Goal: Transaction & Acquisition: Purchase product/service

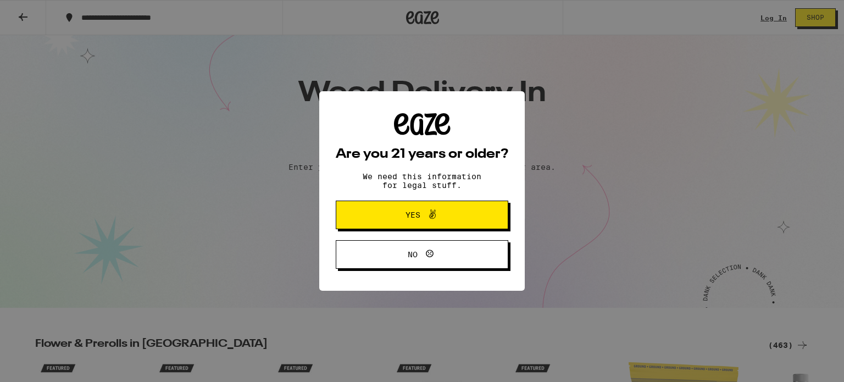
click at [406, 227] on button "Yes" at bounding box center [422, 215] width 173 height 29
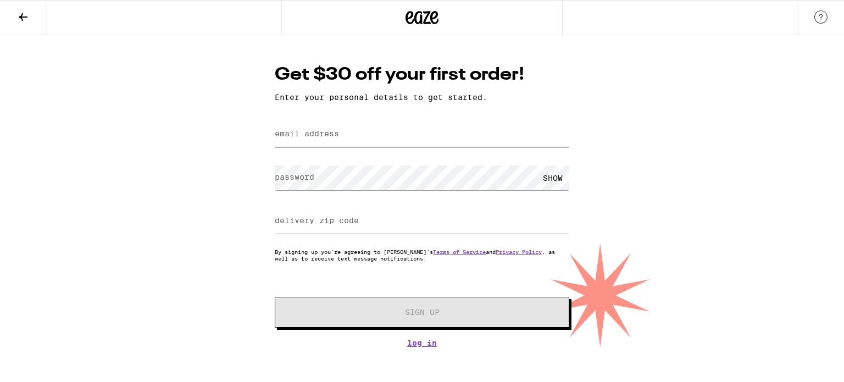
click at [369, 126] on input "email address" at bounding box center [422, 134] width 295 height 25
type input "[EMAIL_ADDRESS][DOMAIN_NAME]"
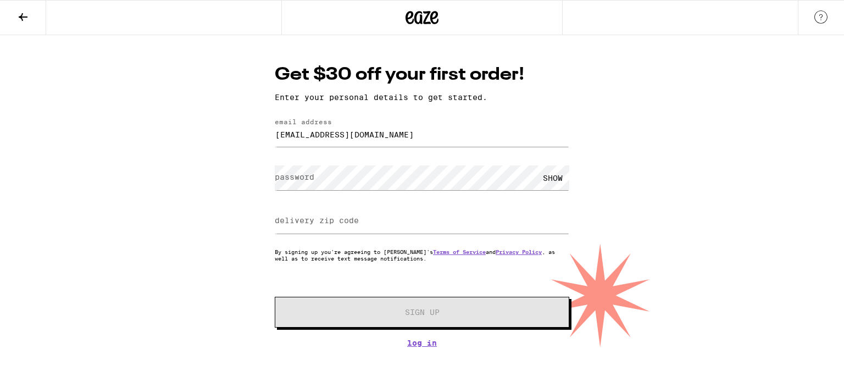
click at [309, 192] on div "SHOW" at bounding box center [422, 178] width 295 height 32
click at [242, 163] on div "Get $30 off your first order! Enter your personal details to get started. email…" at bounding box center [422, 191] width 844 height 312
click at [340, 221] on label "delivery zip code" at bounding box center [317, 220] width 84 height 9
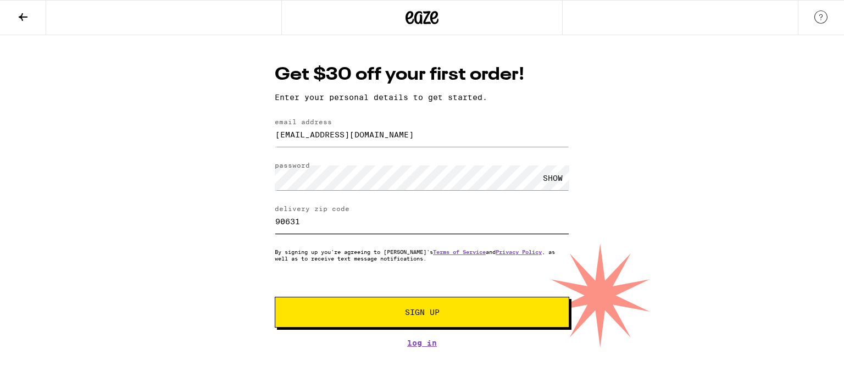
type input "90631"
click at [399, 314] on span "Sign Up" at bounding box center [422, 312] width 219 height 8
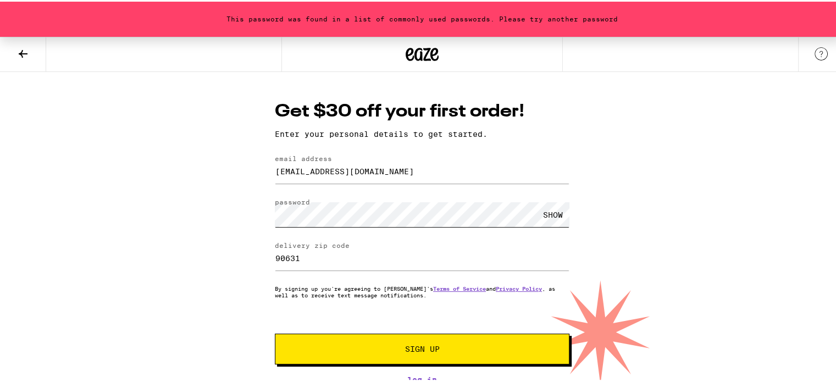
click at [241, 191] on div "This password was found in a list of commonly used passwords. Please try anothe…" at bounding box center [422, 208] width 844 height 347
click at [390, 346] on span "Sign Up" at bounding box center [422, 347] width 219 height 8
click at [245, 207] on div "This password was found in a list of commonly used passwords. Please try anothe…" at bounding box center [422, 208] width 844 height 347
drag, startPoint x: 338, startPoint y: 345, endPoint x: 320, endPoint y: 340, distance: 18.1
click at [320, 340] on button "Sign Up" at bounding box center [422, 347] width 295 height 31
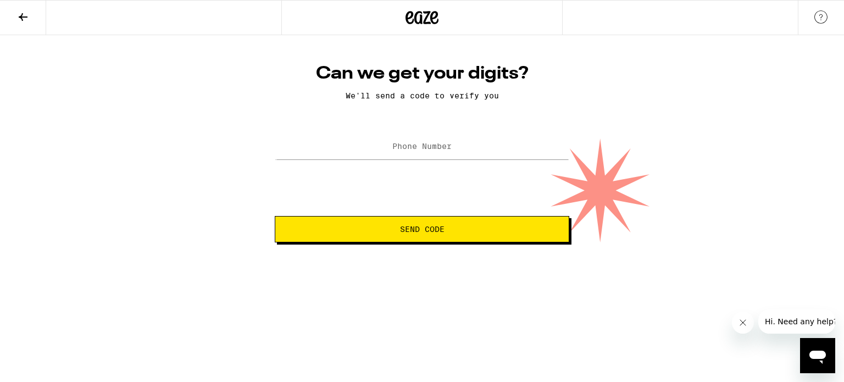
click at [435, 151] on label "Phone Number" at bounding box center [421, 146] width 59 height 9
click at [406, 147] on label "Phone Number" at bounding box center [421, 146] width 59 height 9
type input "[PHONE_NUMBER]"
click at [448, 230] on span "Send Code" at bounding box center [422, 229] width 276 height 8
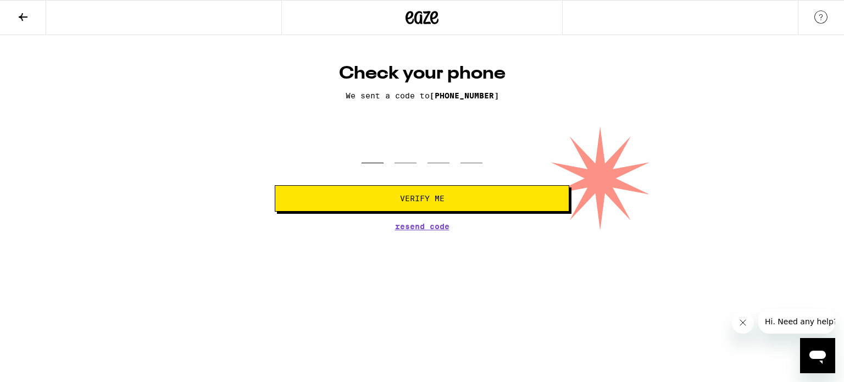
click at [365, 154] on input "tel" at bounding box center [373, 147] width 22 height 32
type input "0"
type input "5"
type input "4"
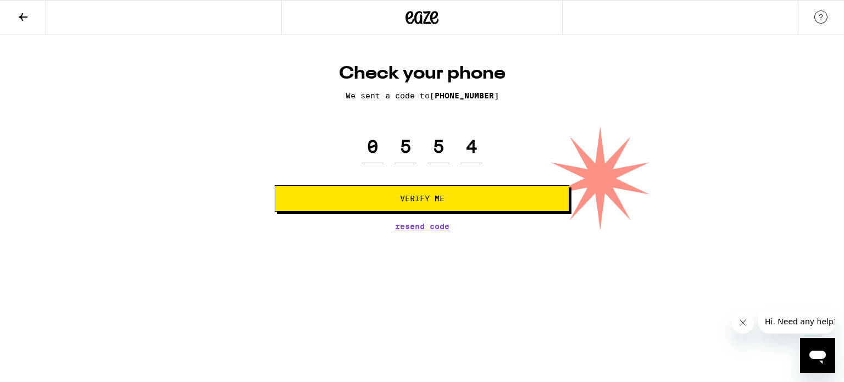
click at [400, 202] on span "Verify Me" at bounding box center [422, 199] width 45 height 8
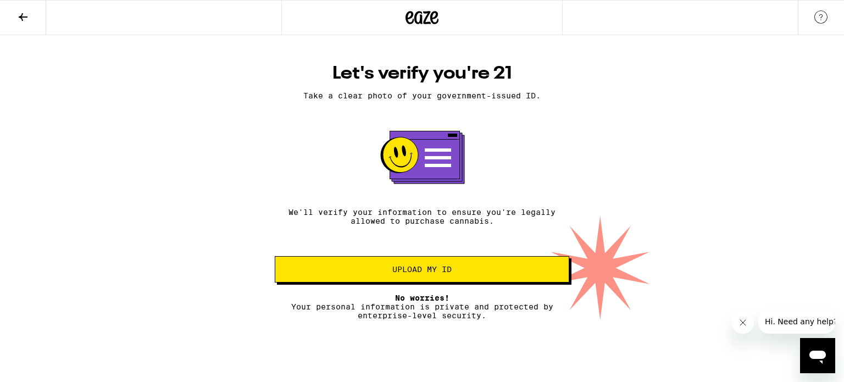
click at [447, 320] on html "Let's verify you're 21 Take a clear photo of your government-issued ID. We'll v…" at bounding box center [422, 160] width 844 height 320
click at [407, 265] on button "Upload my ID" at bounding box center [422, 269] width 295 height 26
click at [415, 270] on span "Upload my ID" at bounding box center [421, 269] width 59 height 8
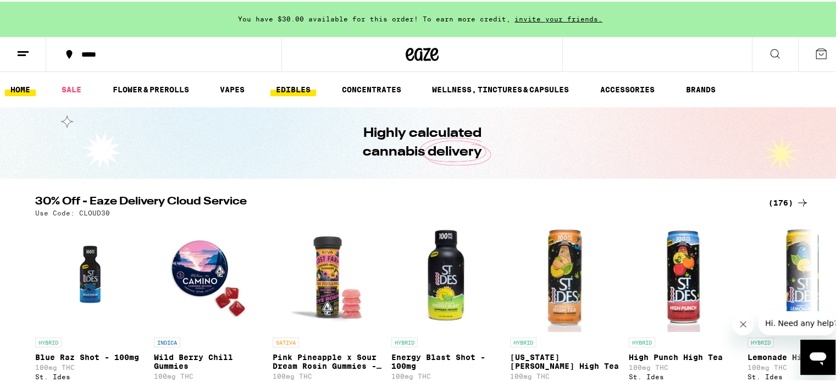
click at [287, 86] on link "EDIBLES" at bounding box center [293, 87] width 46 height 13
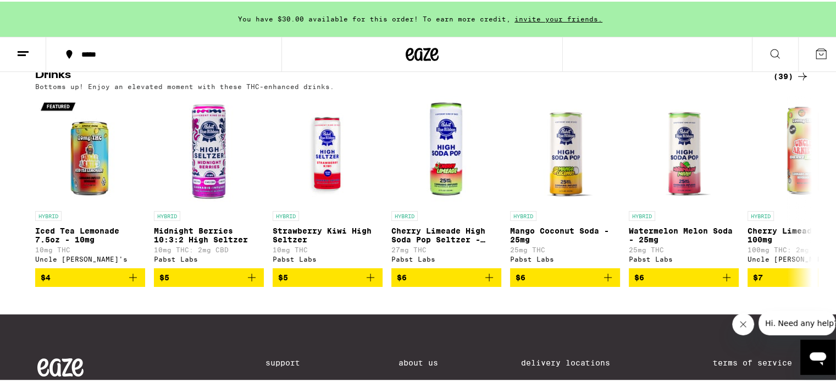
scroll to position [609, 0]
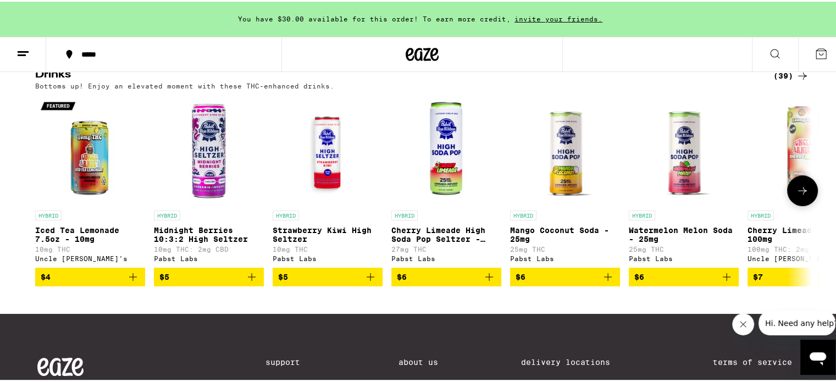
click at [793, 199] on button at bounding box center [802, 189] width 31 height 31
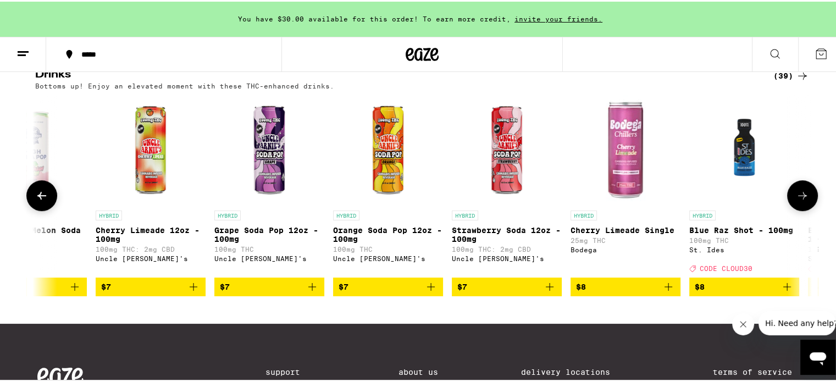
scroll to position [0, 654]
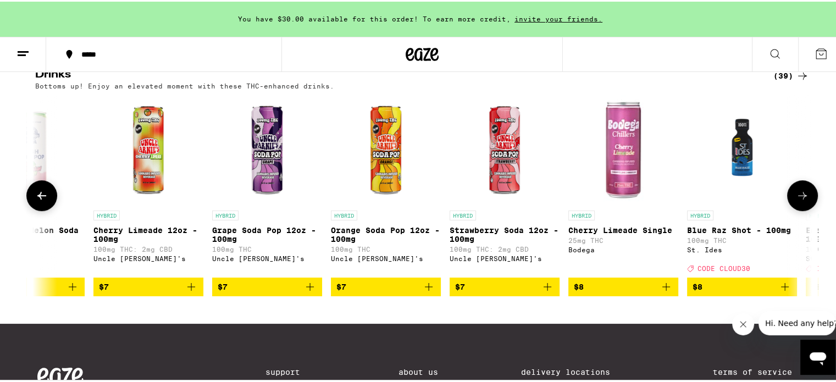
click at [793, 199] on button at bounding box center [802, 194] width 31 height 31
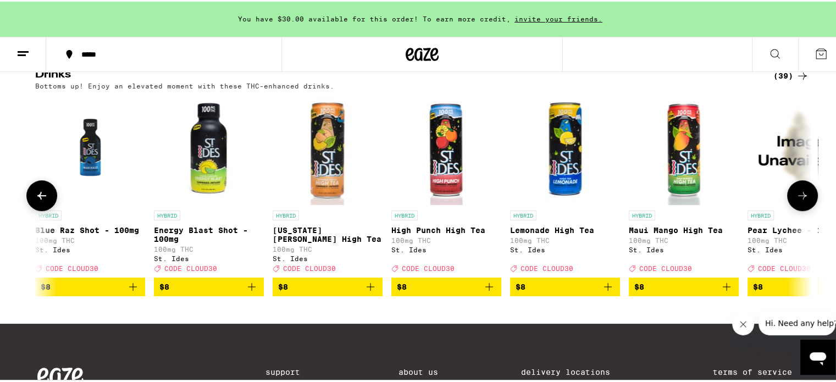
scroll to position [0, 1308]
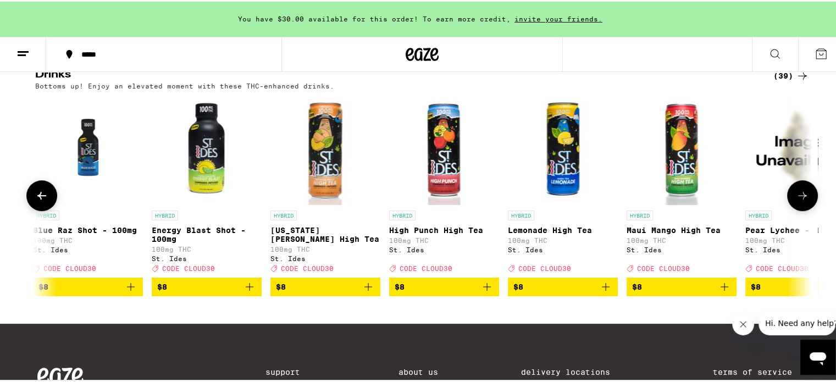
click at [793, 199] on button at bounding box center [802, 194] width 31 height 31
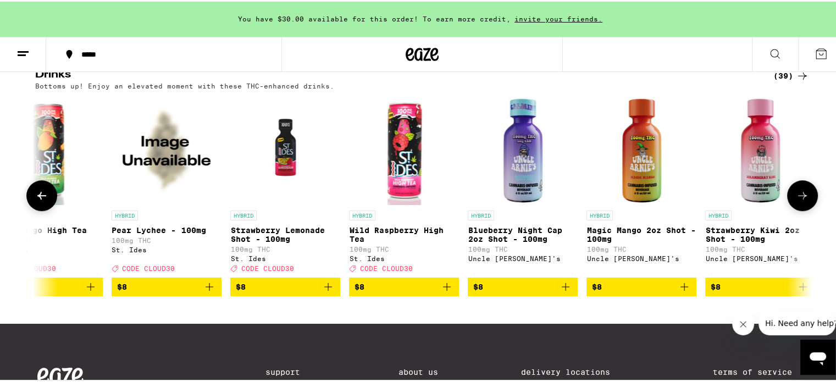
scroll to position [0, 1962]
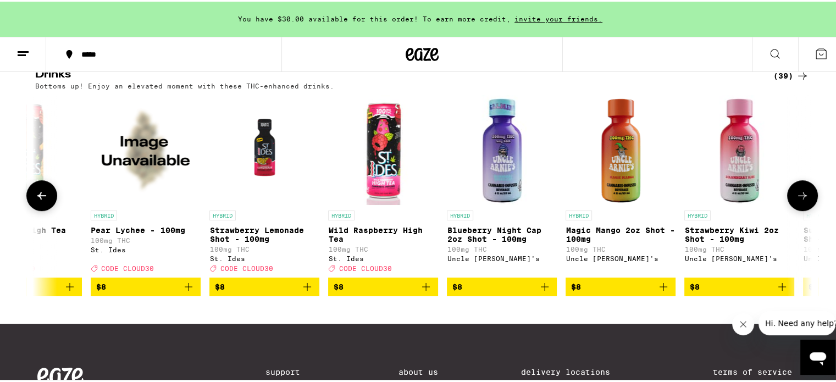
click at [793, 199] on button at bounding box center [802, 194] width 31 height 31
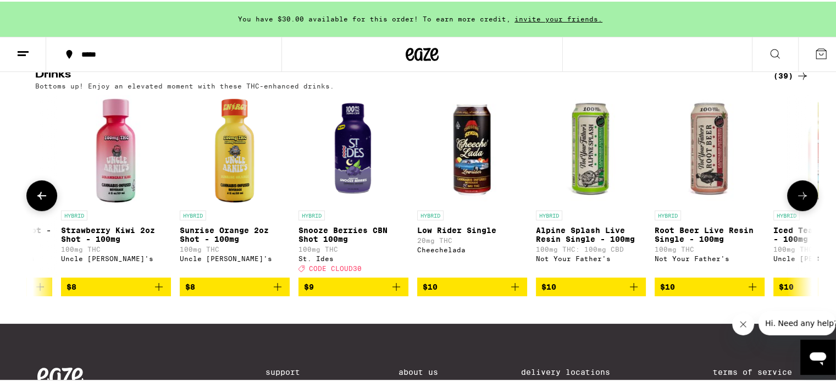
scroll to position [0, 2616]
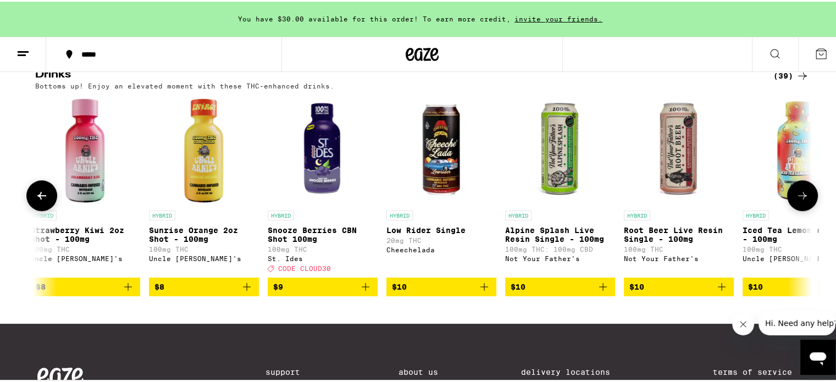
click at [793, 199] on button at bounding box center [802, 194] width 31 height 31
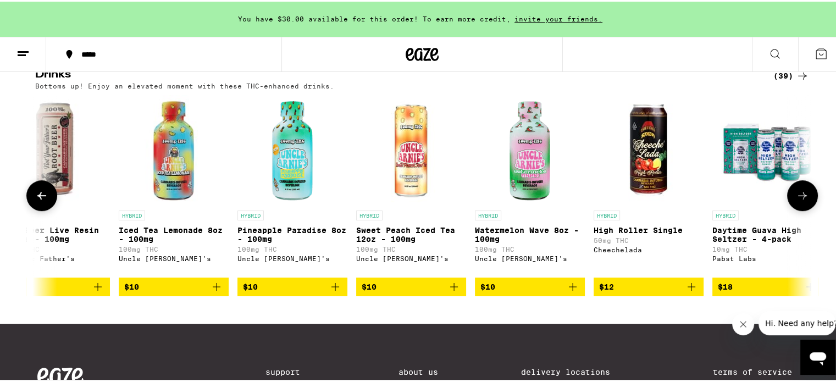
scroll to position [0, 3271]
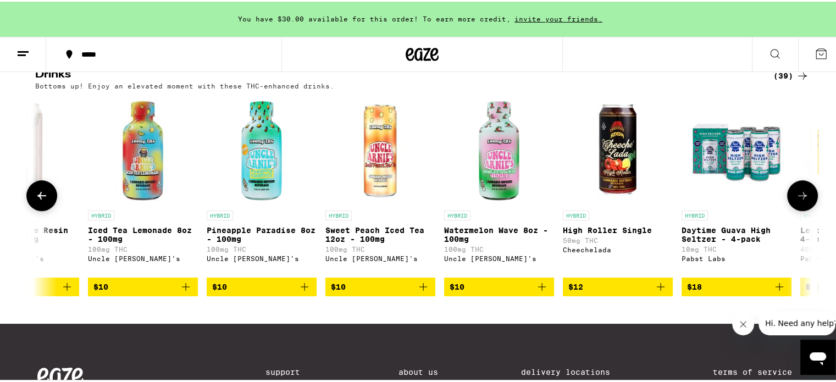
click at [793, 199] on button at bounding box center [802, 194] width 31 height 31
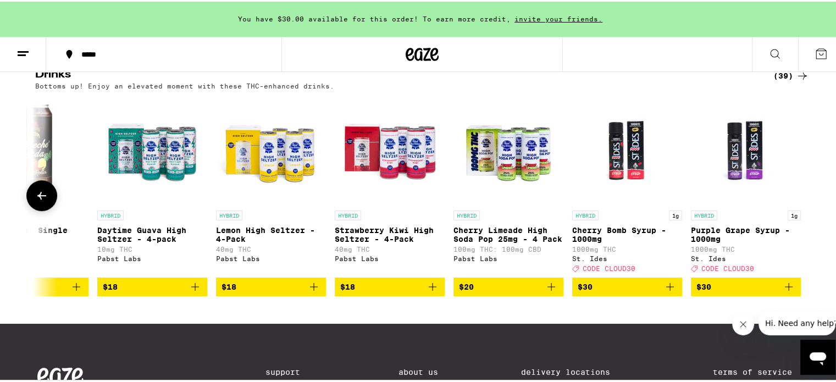
scroll to position [0, 3855]
click at [793, 199] on div at bounding box center [802, 194] width 31 height 31
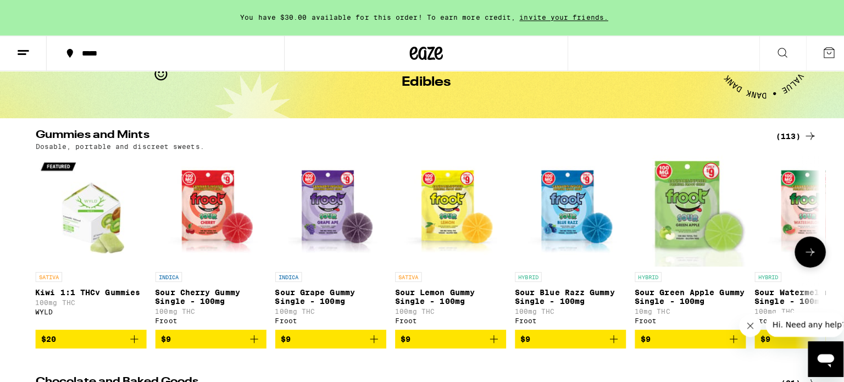
scroll to position [0, 0]
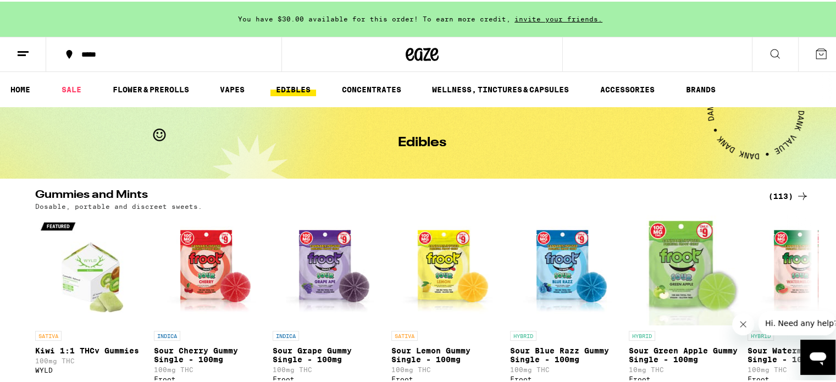
click at [771, 47] on icon at bounding box center [774, 52] width 13 height 13
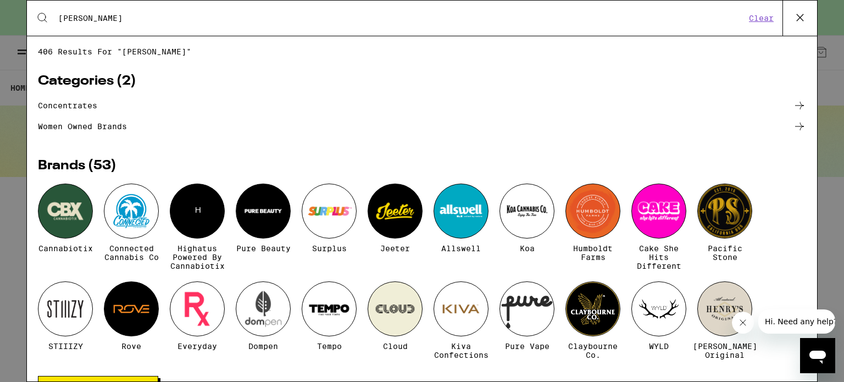
type input "[PERSON_NAME]"
click at [792, 18] on icon at bounding box center [800, 17] width 16 height 16
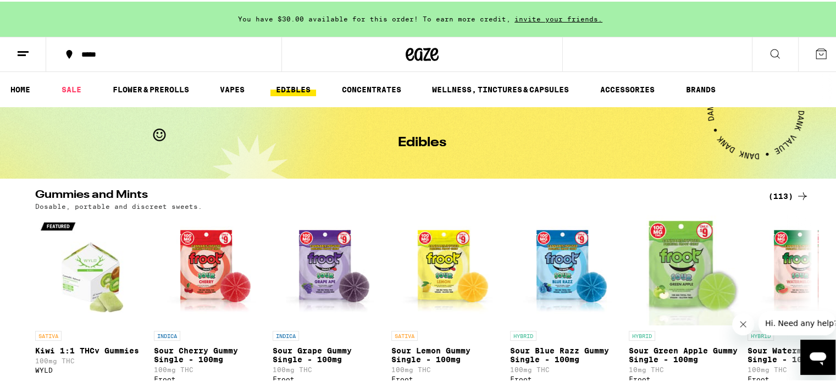
click at [292, 53] on div at bounding box center [421, 52] width 281 height 35
click at [773, 60] on button at bounding box center [775, 53] width 46 height 35
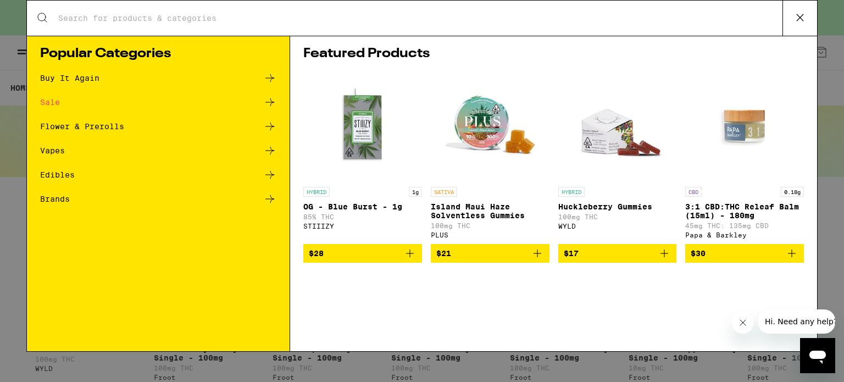
click at [481, 19] on input "Search for Products" at bounding box center [420, 18] width 725 height 10
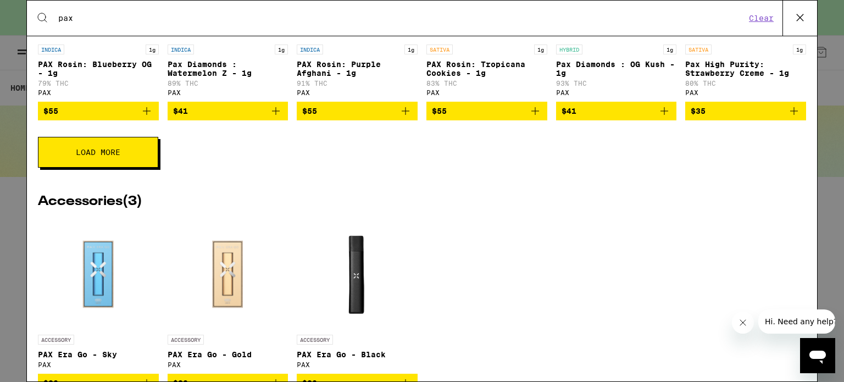
scroll to position [515, 0]
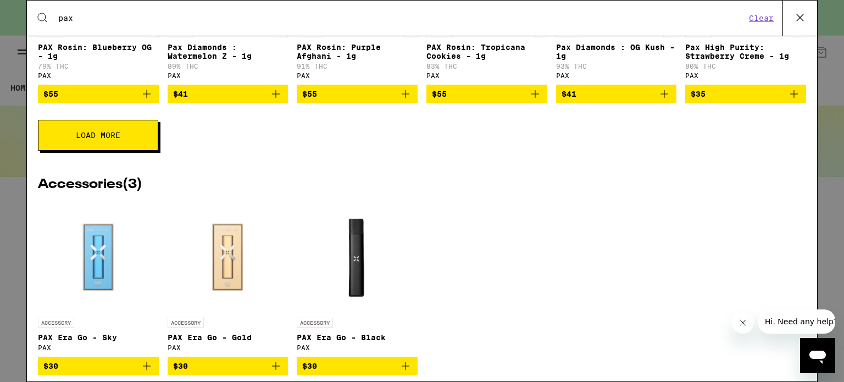
type input "pax"
click at [596, 101] on span "$41" at bounding box center [617, 93] width 110 height 13
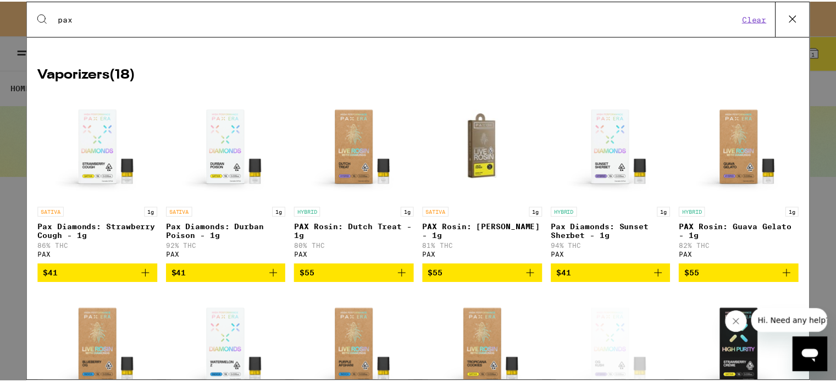
scroll to position [0, 0]
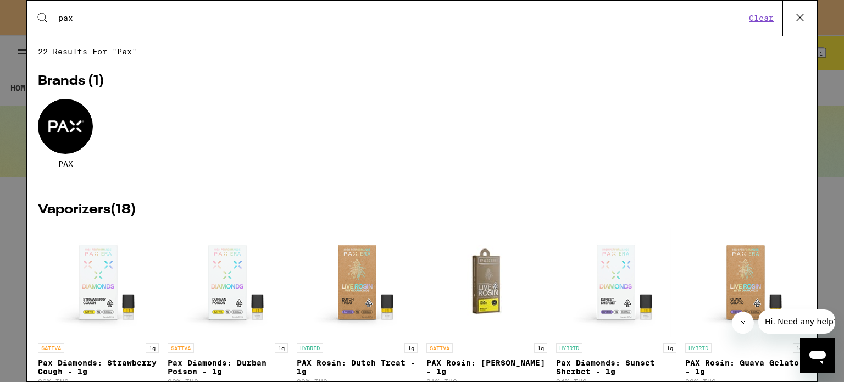
click at [802, 15] on icon at bounding box center [800, 17] width 16 height 16
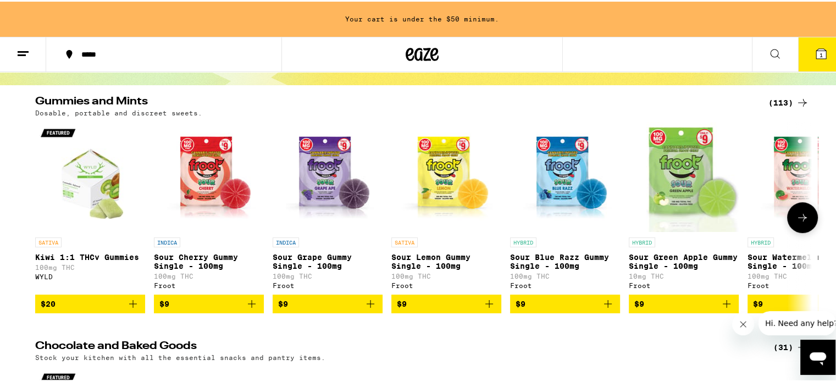
scroll to position [101, 0]
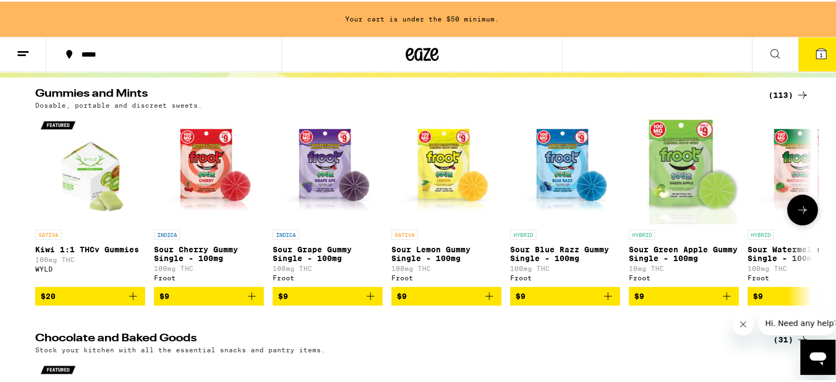
click at [798, 207] on icon at bounding box center [802, 208] width 13 height 13
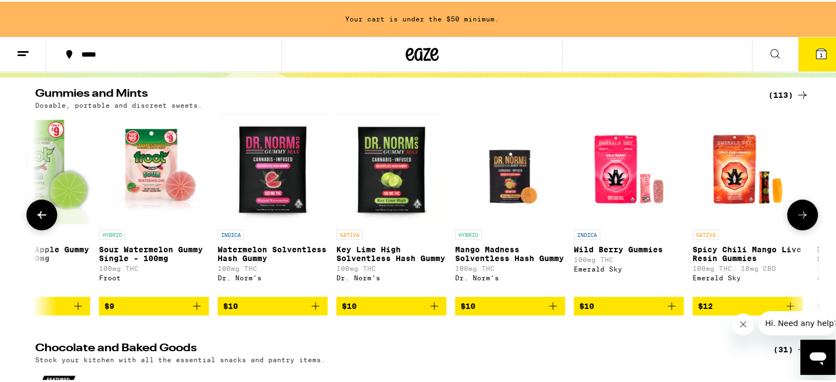
scroll to position [0, 654]
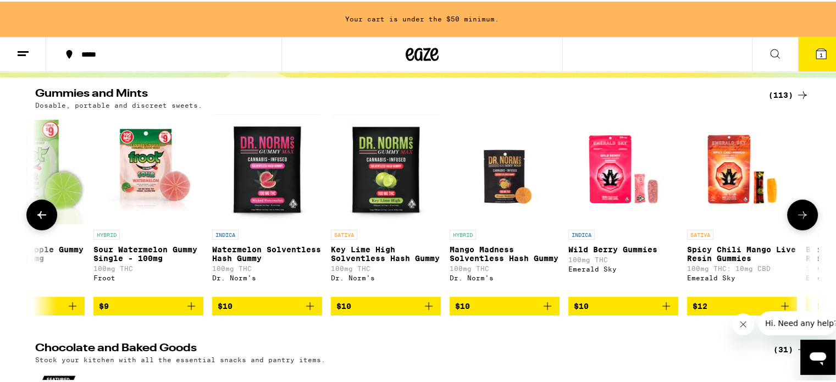
click at [798, 207] on button at bounding box center [802, 213] width 31 height 31
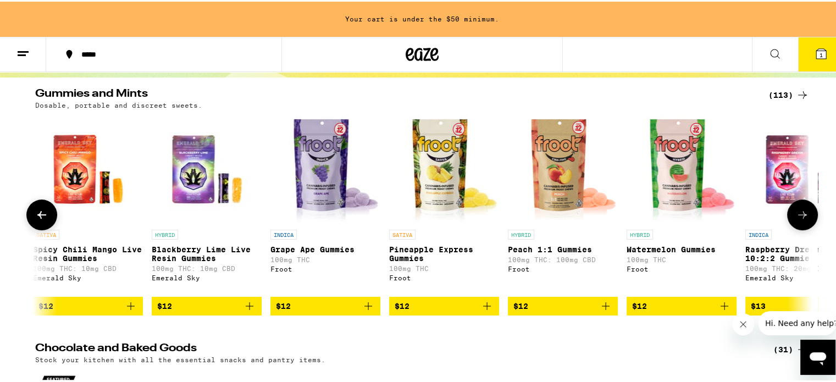
scroll to position [0, 1308]
click at [796, 218] on icon at bounding box center [802, 213] width 13 height 13
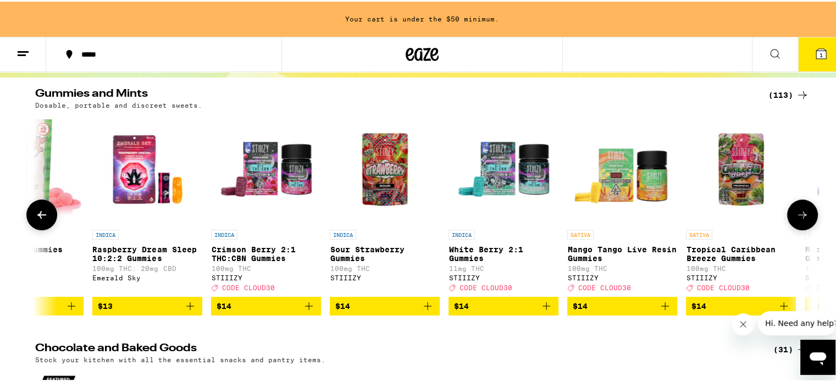
scroll to position [0, 1962]
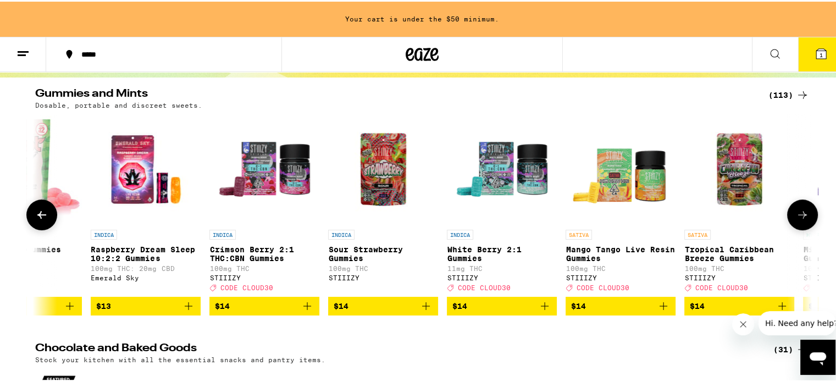
click at [796, 218] on icon at bounding box center [802, 213] width 13 height 13
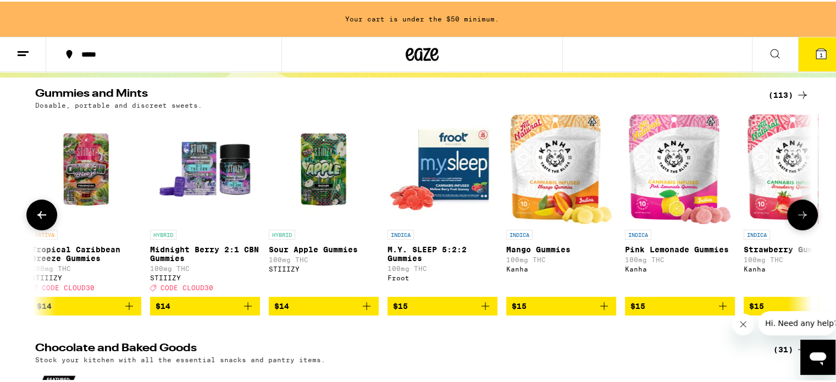
scroll to position [0, 2616]
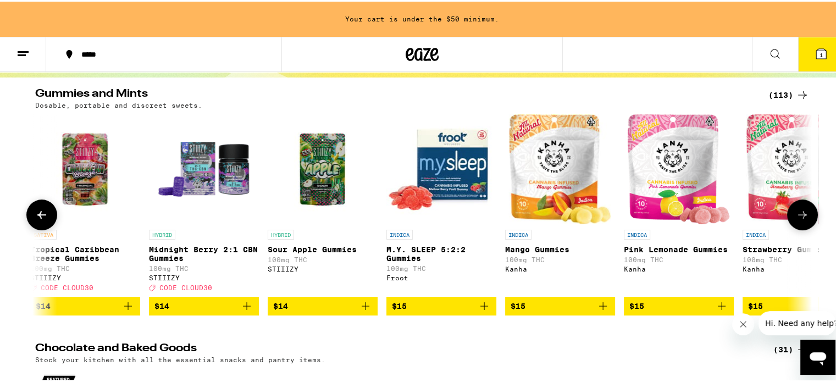
click at [796, 218] on icon at bounding box center [802, 213] width 13 height 13
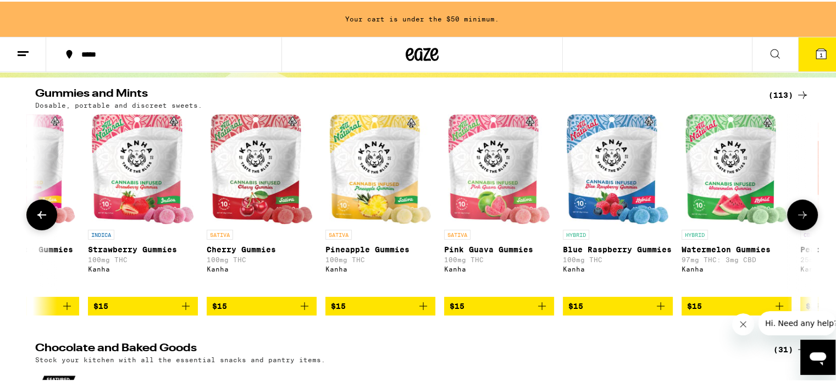
click at [796, 218] on icon at bounding box center [802, 213] width 13 height 13
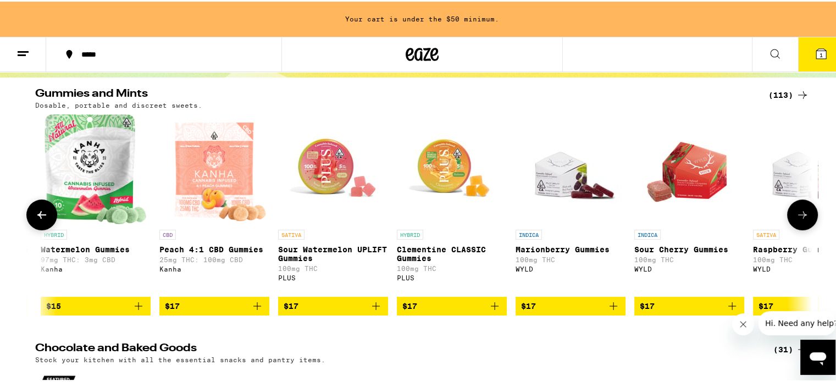
scroll to position [0, 3925]
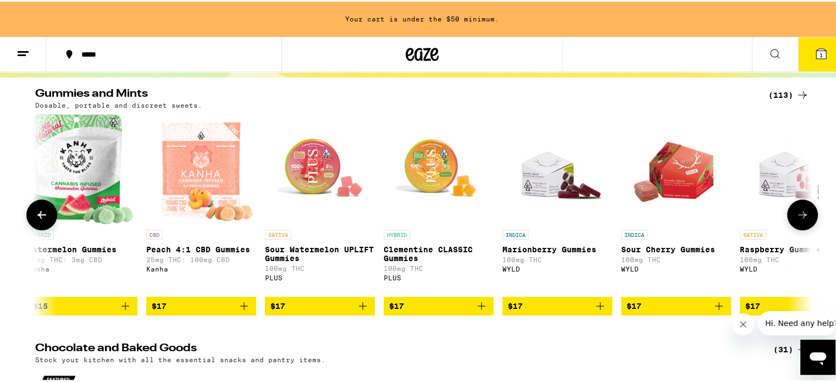
click at [796, 218] on icon at bounding box center [802, 213] width 13 height 13
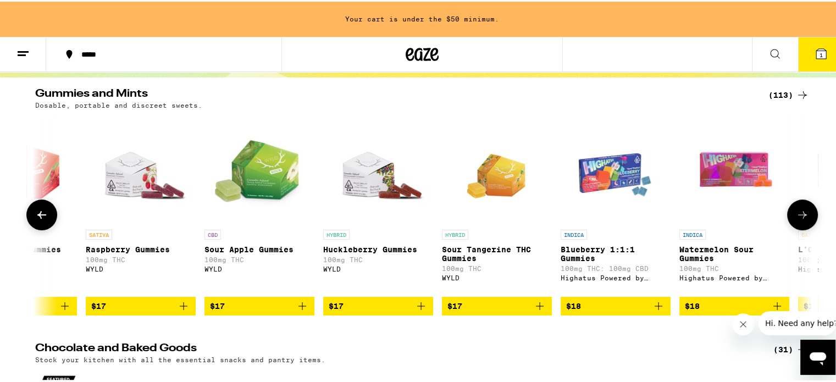
scroll to position [0, 4578]
click at [796, 218] on icon at bounding box center [802, 213] width 13 height 13
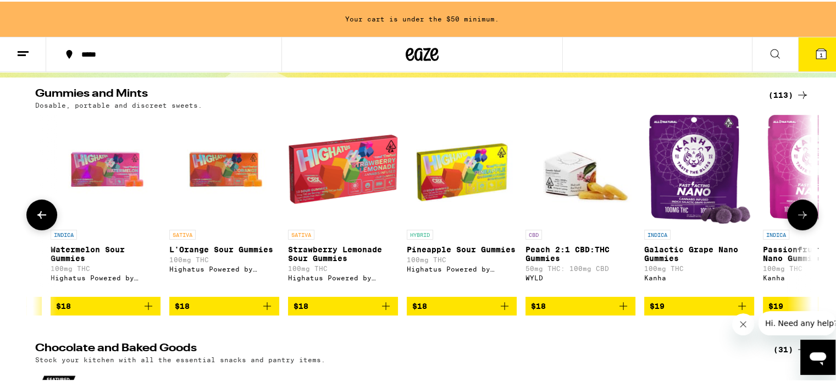
scroll to position [0, 5233]
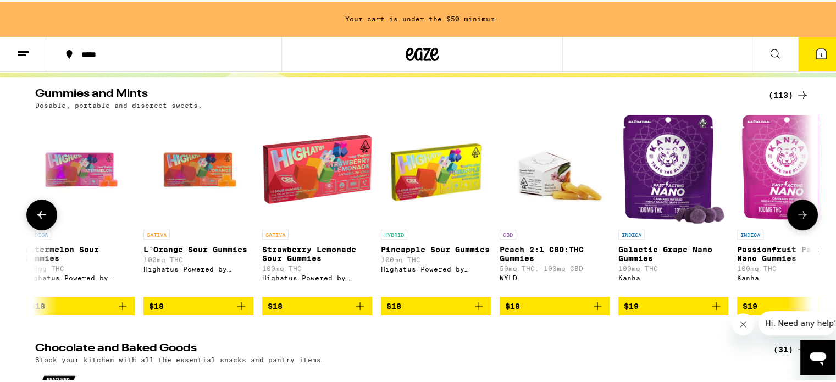
click at [796, 218] on icon at bounding box center [802, 213] width 13 height 13
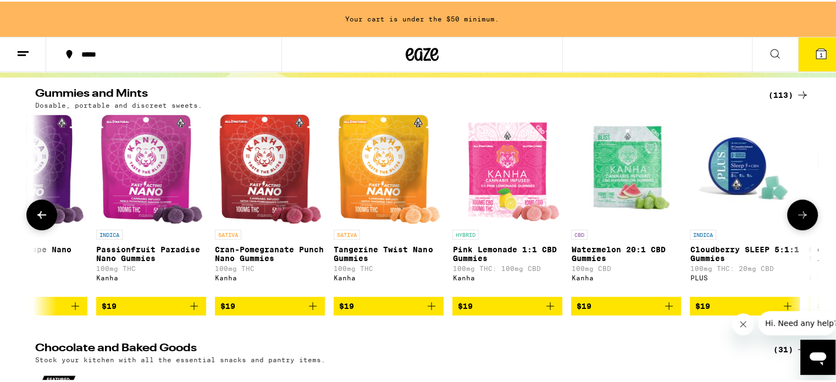
scroll to position [0, 5887]
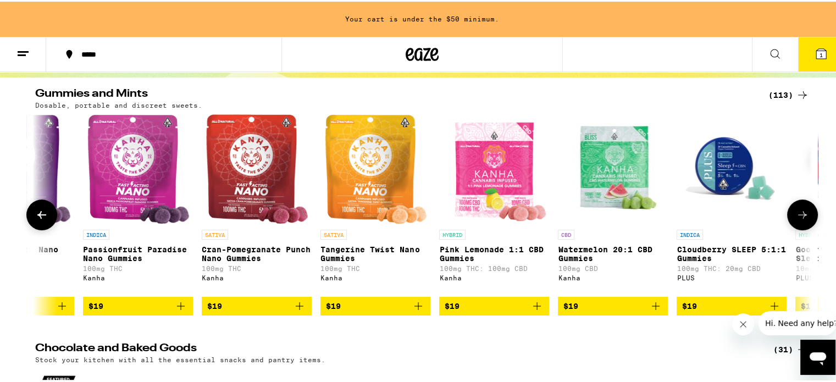
click at [796, 218] on icon at bounding box center [802, 213] width 13 height 13
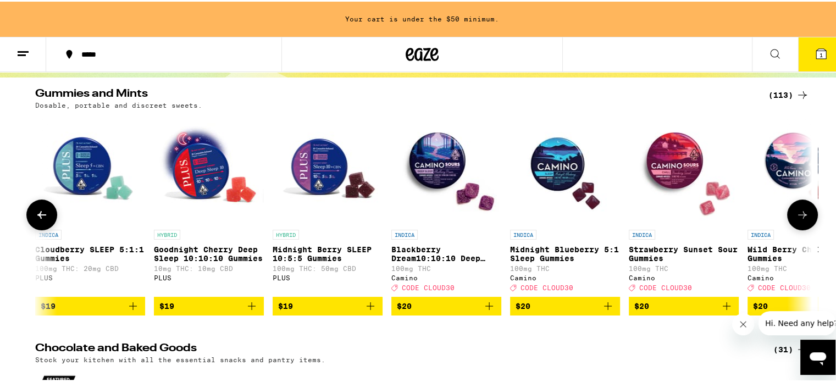
scroll to position [0, 6541]
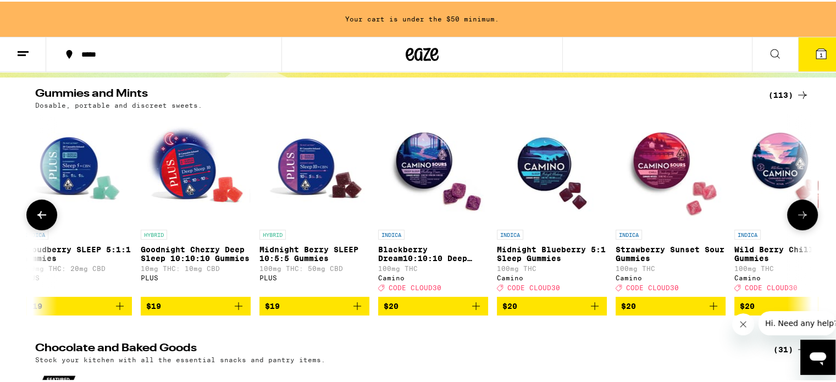
click at [39, 217] on icon at bounding box center [41, 213] width 13 height 13
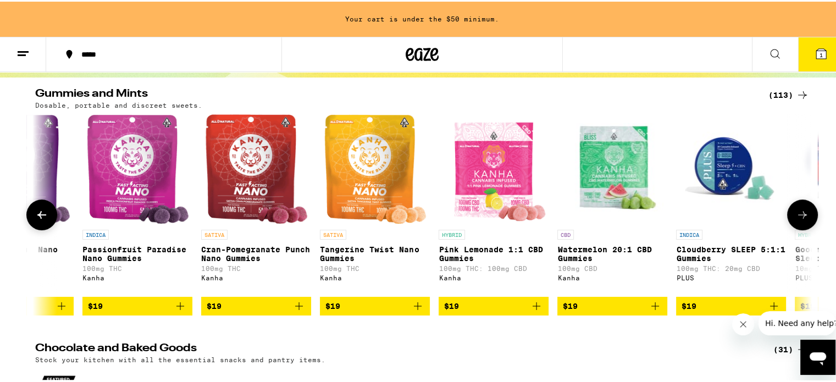
click at [39, 217] on icon at bounding box center [41, 213] width 13 height 13
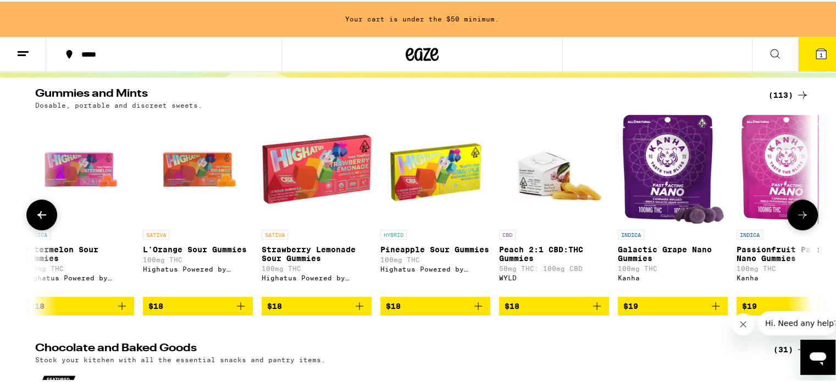
click at [39, 217] on icon at bounding box center [41, 213] width 13 height 13
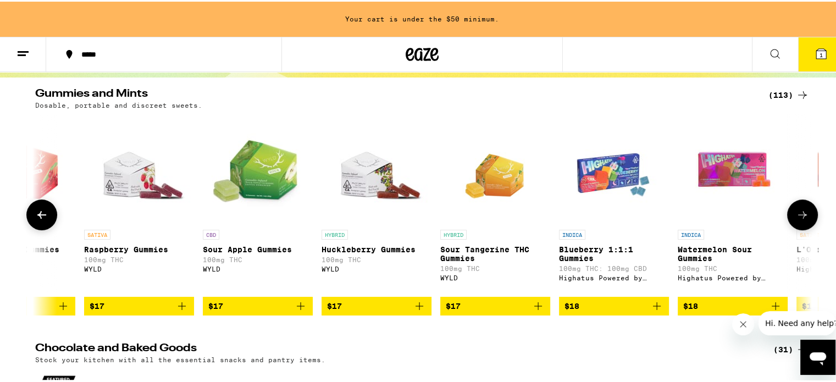
click at [39, 217] on icon at bounding box center [41, 213] width 13 height 13
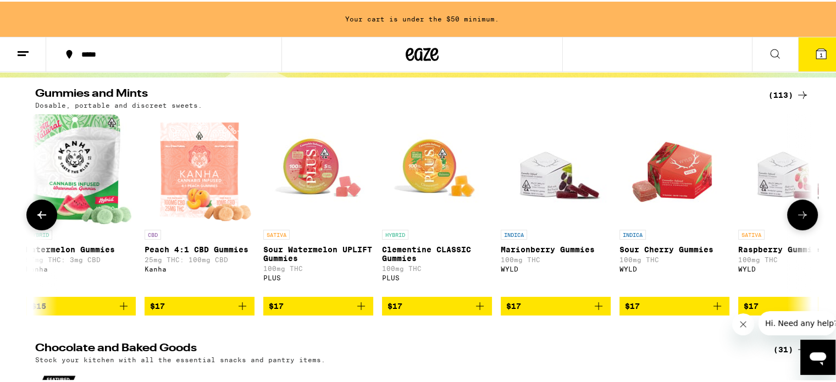
click at [39, 217] on icon at bounding box center [41, 213] width 13 height 13
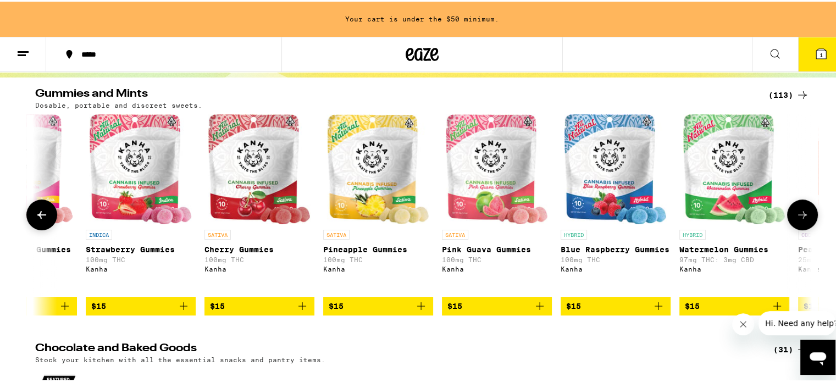
click at [39, 217] on icon at bounding box center [41, 213] width 13 height 13
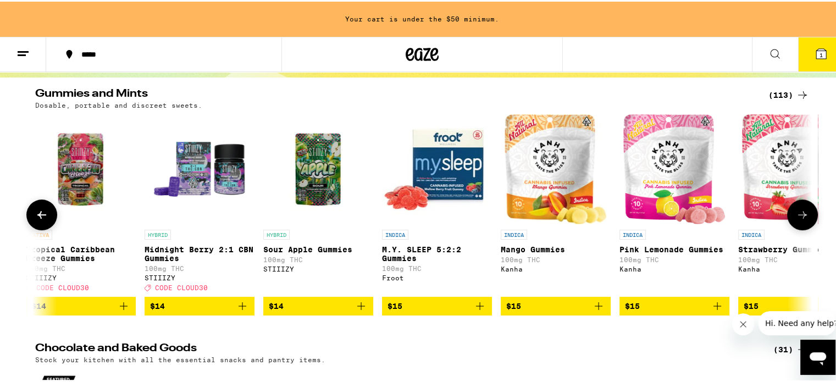
scroll to position [0, 2619]
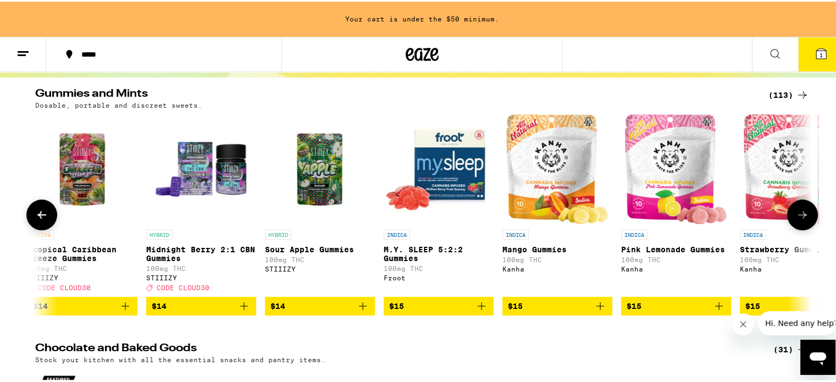
click at [39, 217] on icon at bounding box center [41, 213] width 13 height 13
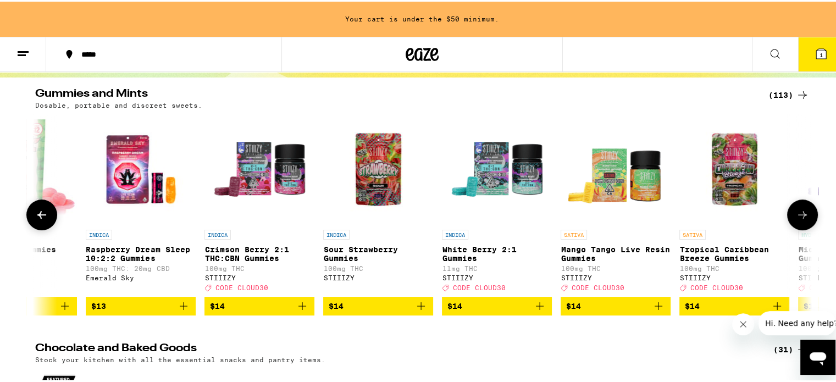
scroll to position [0, 1965]
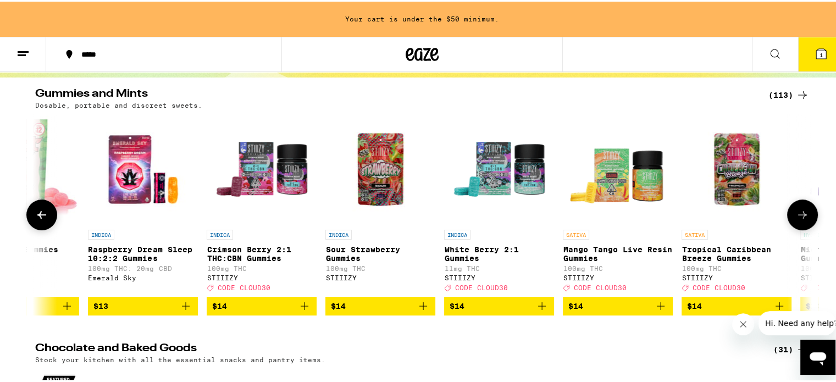
click at [237, 252] on p "Crimson Berry 2:1 THC:CBN Gummies" at bounding box center [262, 252] width 110 height 18
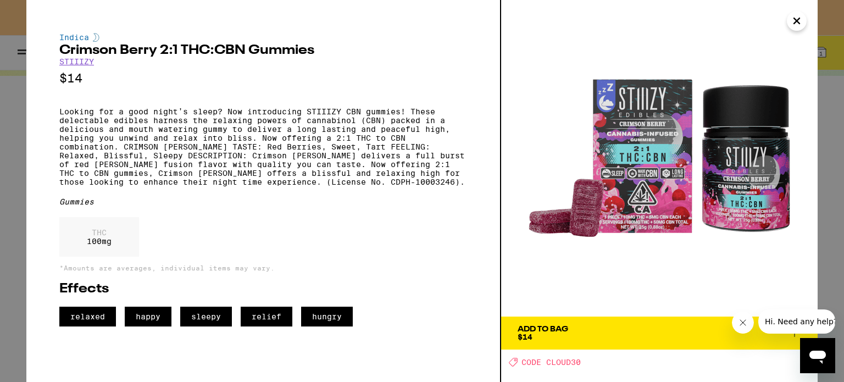
click at [15, 105] on div "Indica Crimson [PERSON_NAME] 2:1 THC:CBN Gummies STIIIZY $14 Looking for a good…" at bounding box center [422, 191] width 844 height 382
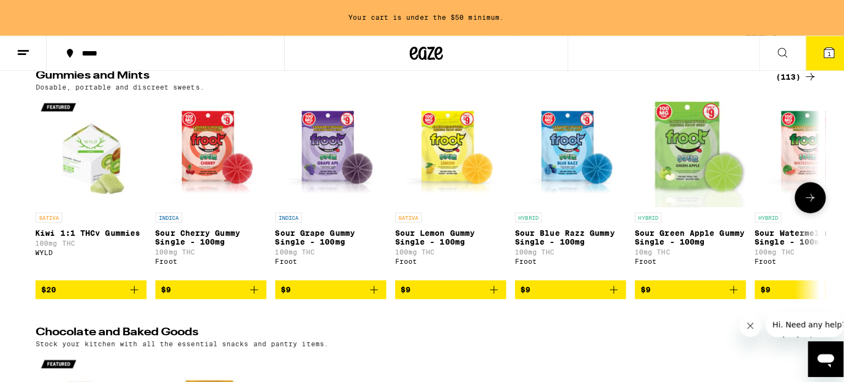
scroll to position [119, 0]
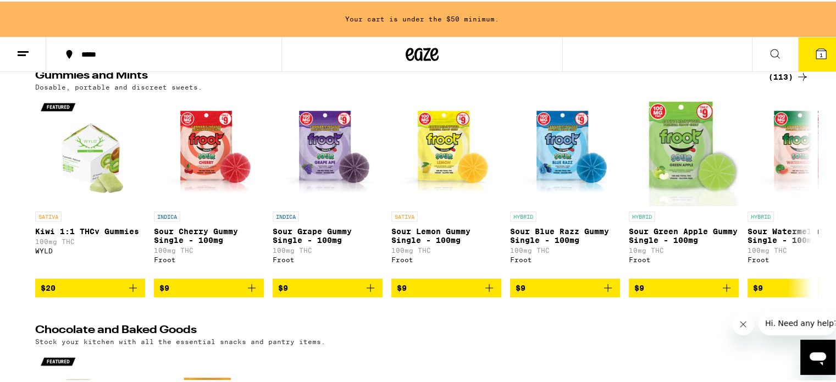
click at [818, 52] on icon at bounding box center [820, 52] width 13 height 13
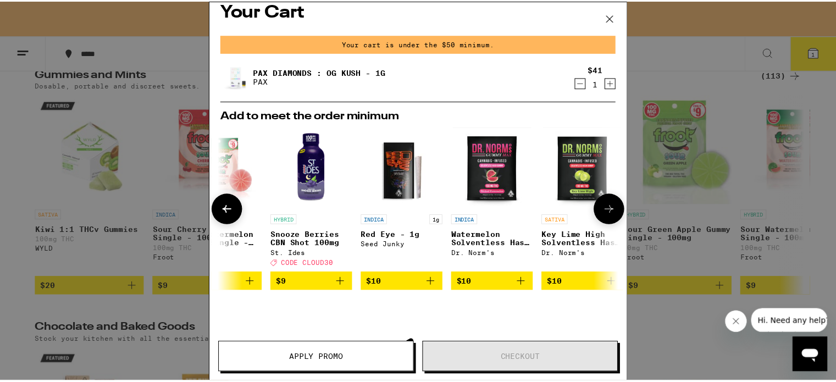
scroll to position [0, 521]
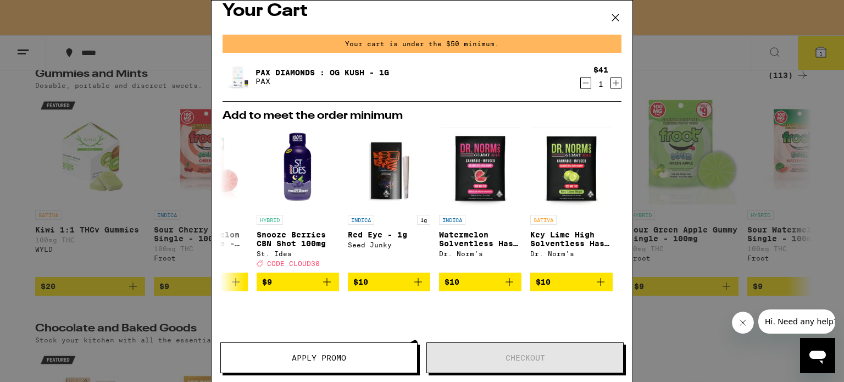
click at [615, 19] on icon at bounding box center [615, 17] width 16 height 16
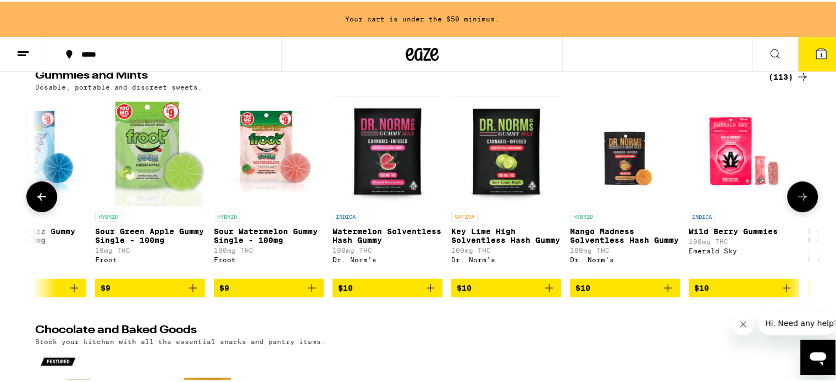
scroll to position [0, 534]
click at [376, 231] on p "Watermelon Solventless Hash Gummy" at bounding box center [387, 234] width 110 height 18
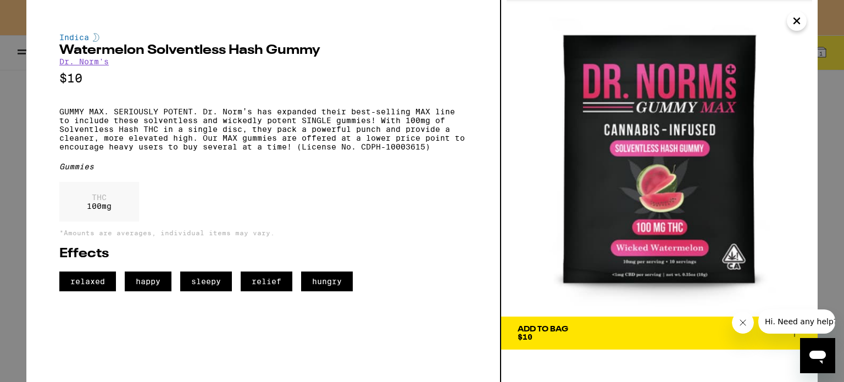
click at [800, 24] on icon "Close" at bounding box center [796, 20] width 5 height 5
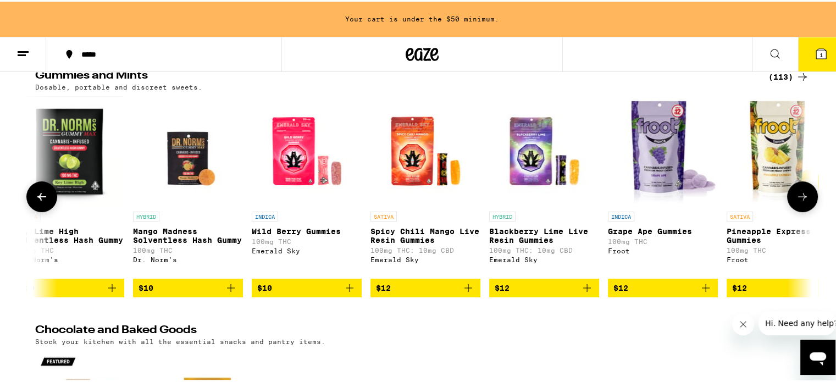
scroll to position [0, 971]
click at [301, 161] on img "Open page for Wild Berry Gummies from Emerald Sky" at bounding box center [306, 150] width 110 height 110
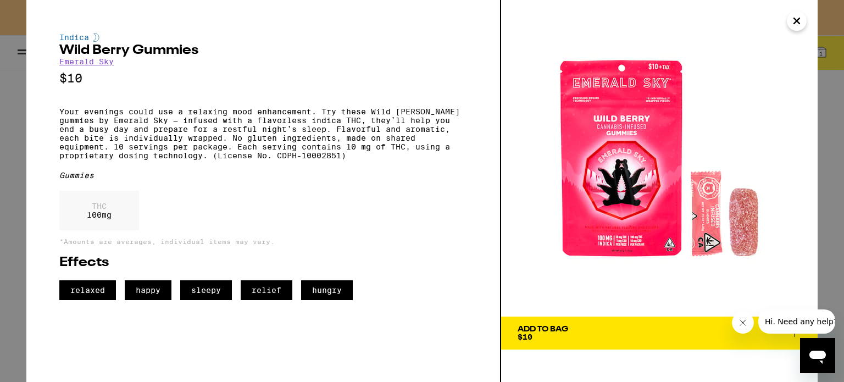
click at [793, 21] on icon "Close" at bounding box center [796, 21] width 13 height 16
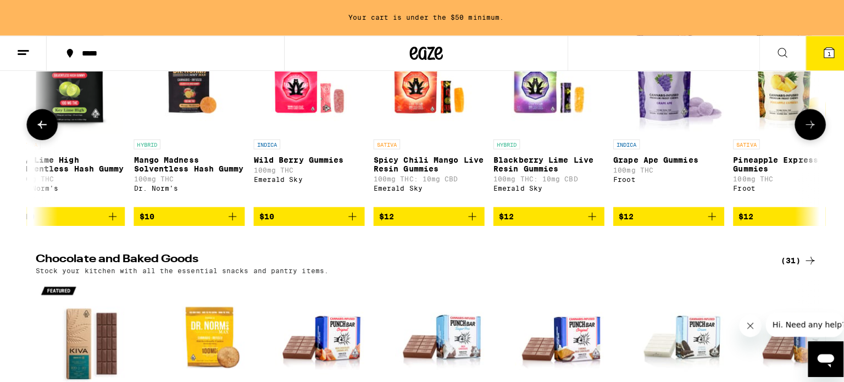
scroll to position [121, 0]
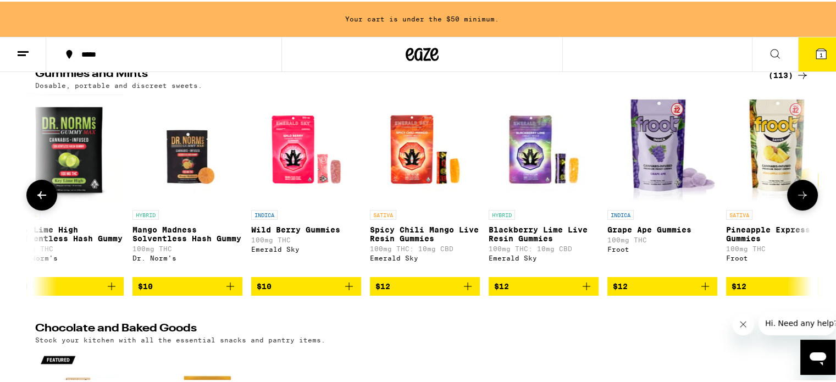
click at [292, 288] on span "$10" at bounding box center [306, 284] width 99 height 13
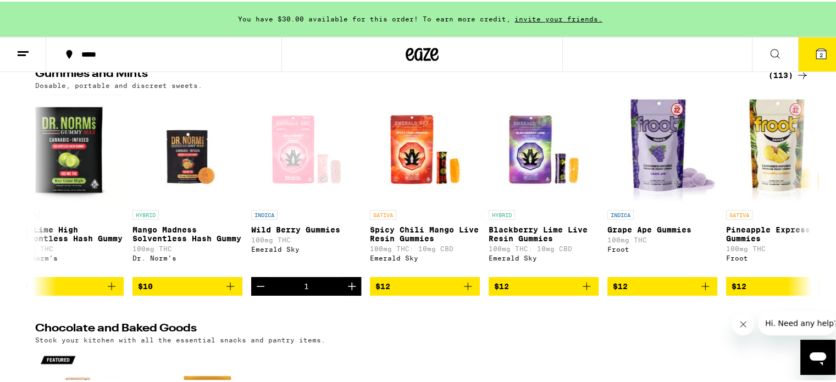
click at [819, 52] on span "2" at bounding box center [820, 53] width 3 height 7
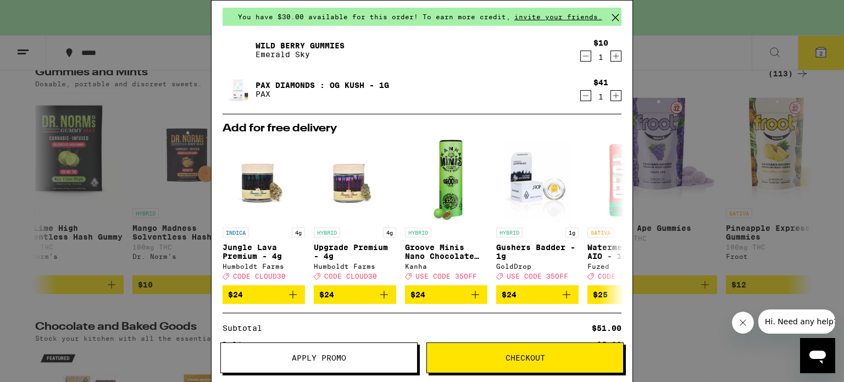
scroll to position [40, 0]
click at [615, 15] on icon at bounding box center [615, 17] width 16 height 16
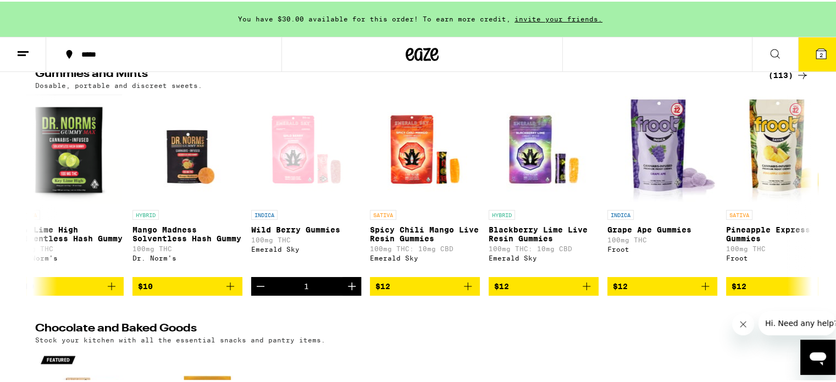
click at [814, 46] on icon at bounding box center [820, 52] width 13 height 13
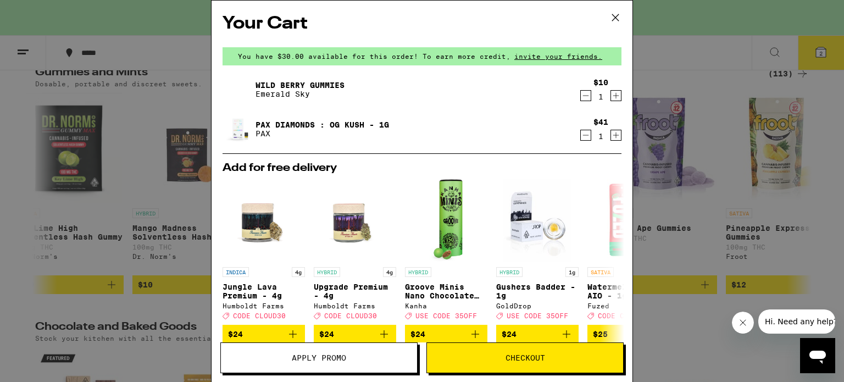
click at [532, 359] on span "Checkout" at bounding box center [526, 358] width 40 height 8
